Goal: Transaction & Acquisition: Register for event/course

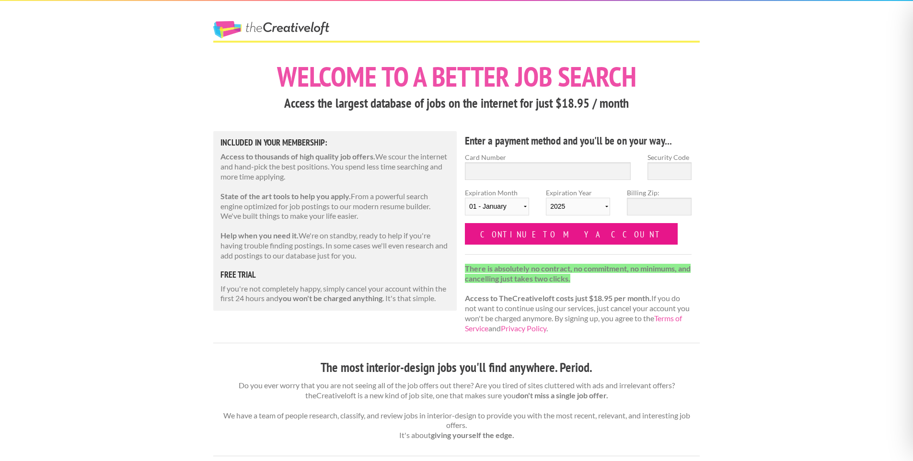
click at [556, 238] on input "Continue to my account" at bounding box center [571, 234] width 213 height 22
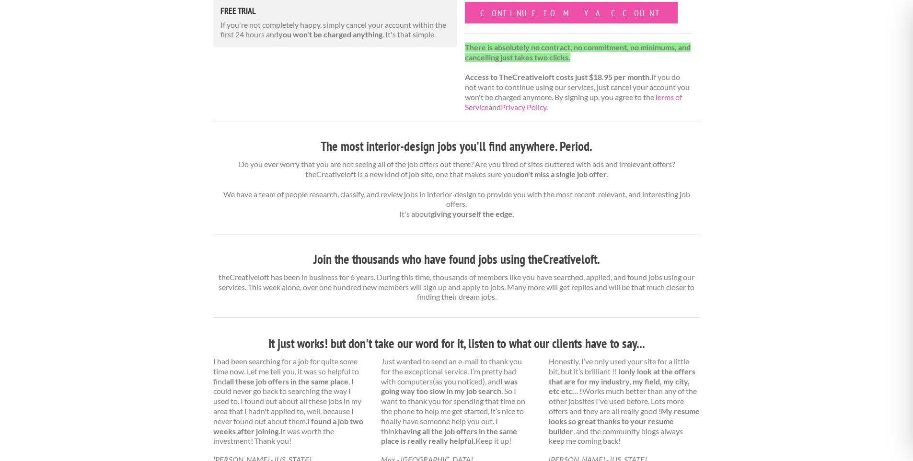
scroll to position [290, 0]
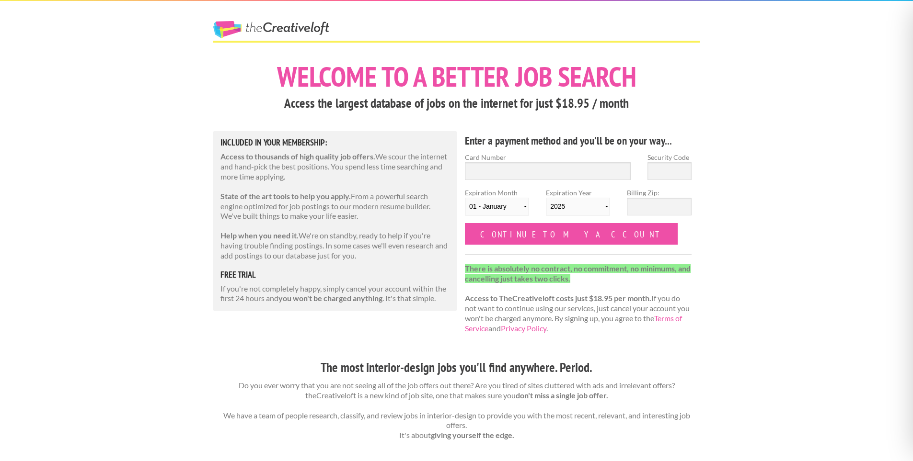
click at [299, 22] on link "The Creative Loft" at bounding box center [271, 29] width 116 height 17
click at [292, 29] on link "The Creative Loft" at bounding box center [271, 29] width 116 height 17
